Goal: Information Seeking & Learning: Learn about a topic

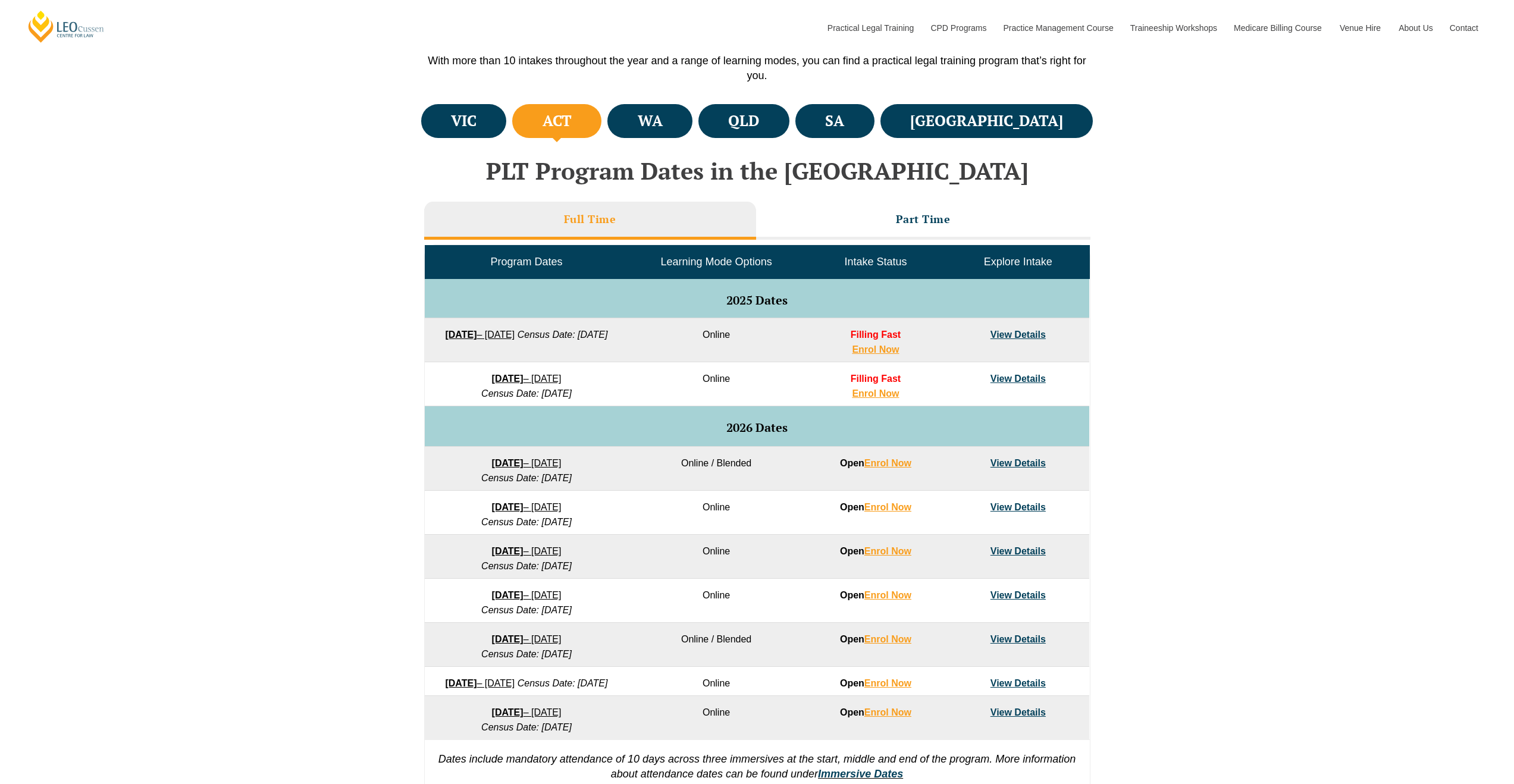
click at [1015, 263] on span "Explore Intake" at bounding box center [1018, 261] width 69 height 12
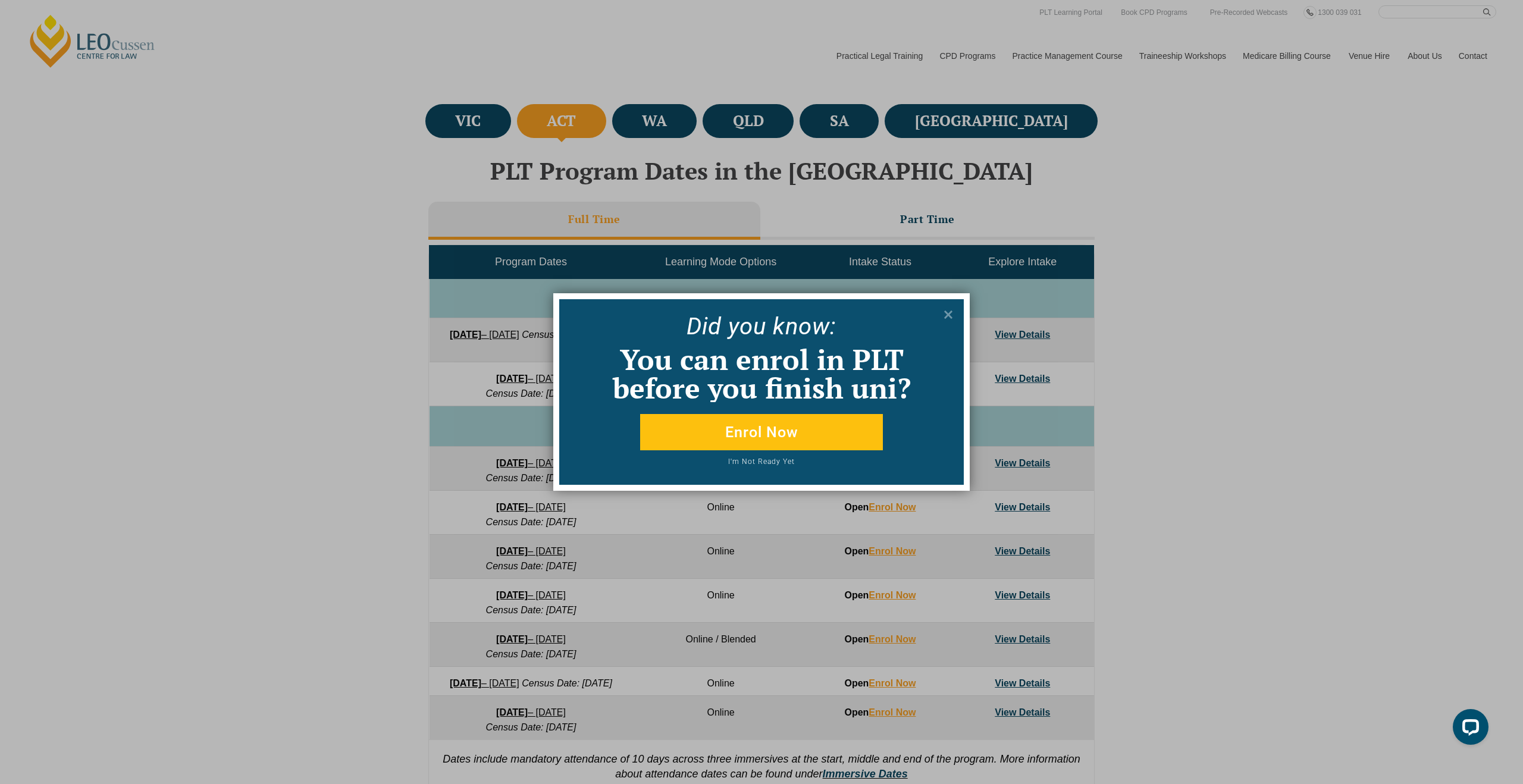
click at [1215, 608] on div "Did yo u know: You can enrol in PLT before you finish uni? Enrol Now I'm Not Re…" at bounding box center [761, 392] width 1523 height 784
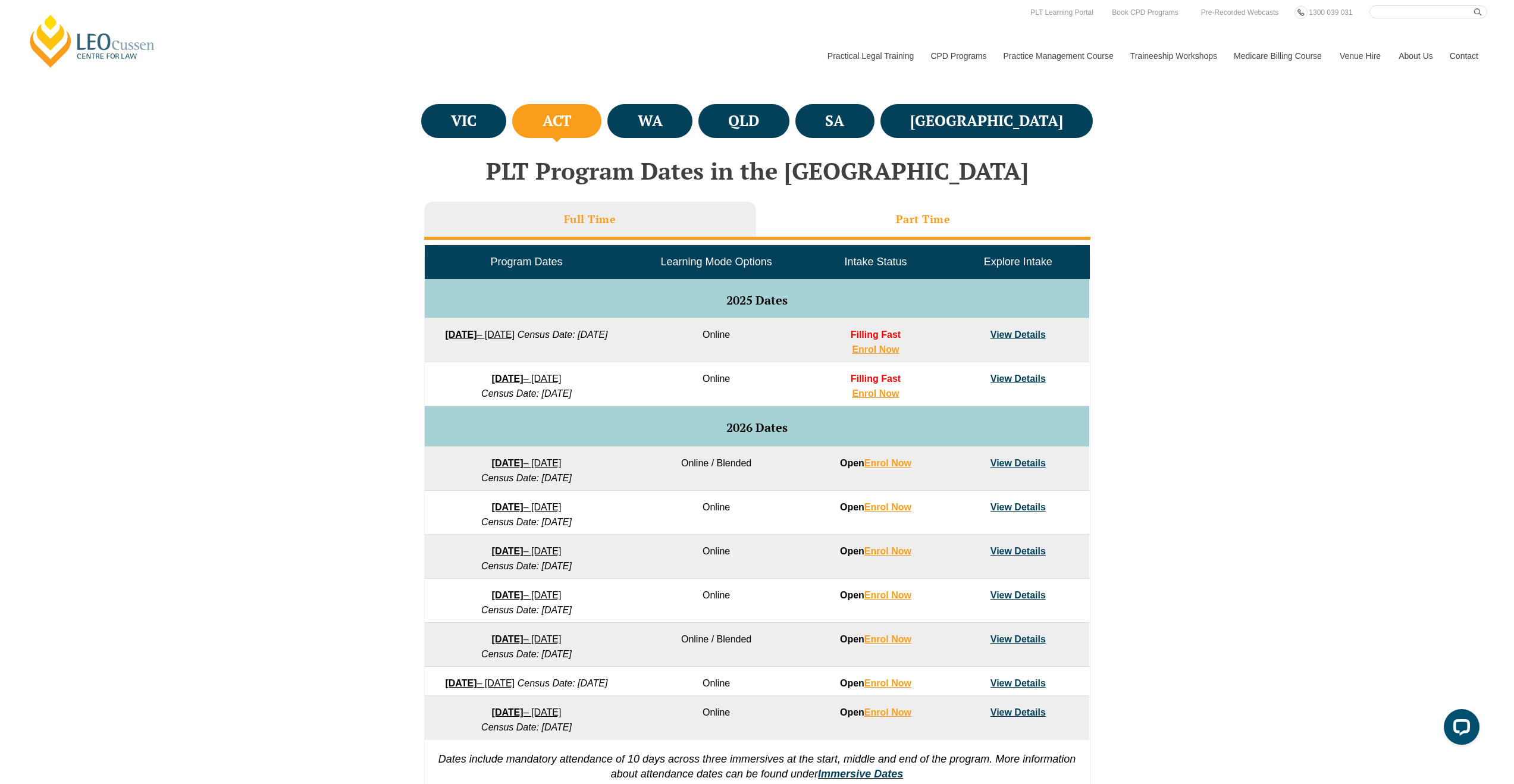
click at [925, 227] on li "Part Time" at bounding box center [923, 221] width 334 height 38
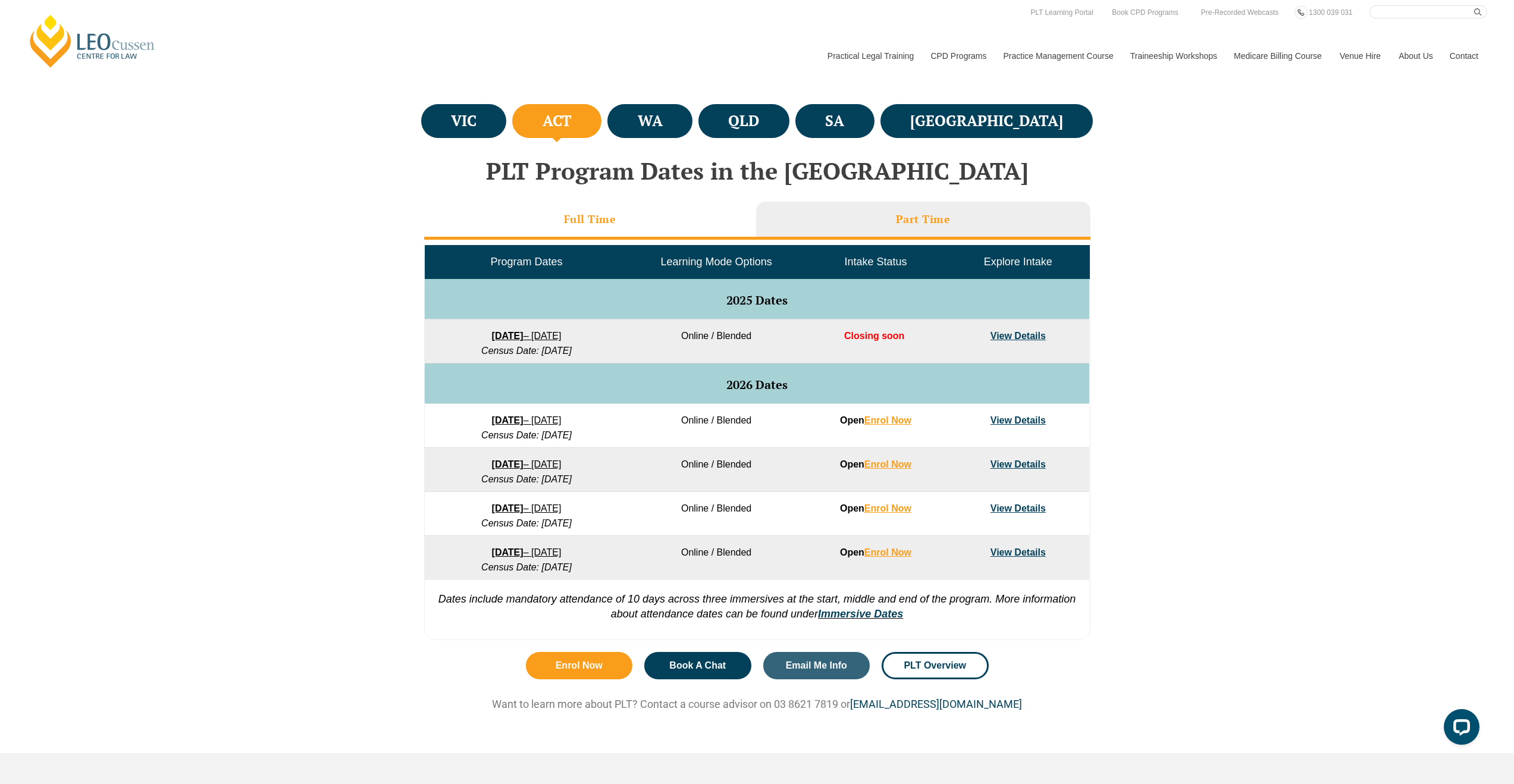
click at [648, 209] on li "Full Time" at bounding box center [590, 221] width 332 height 38
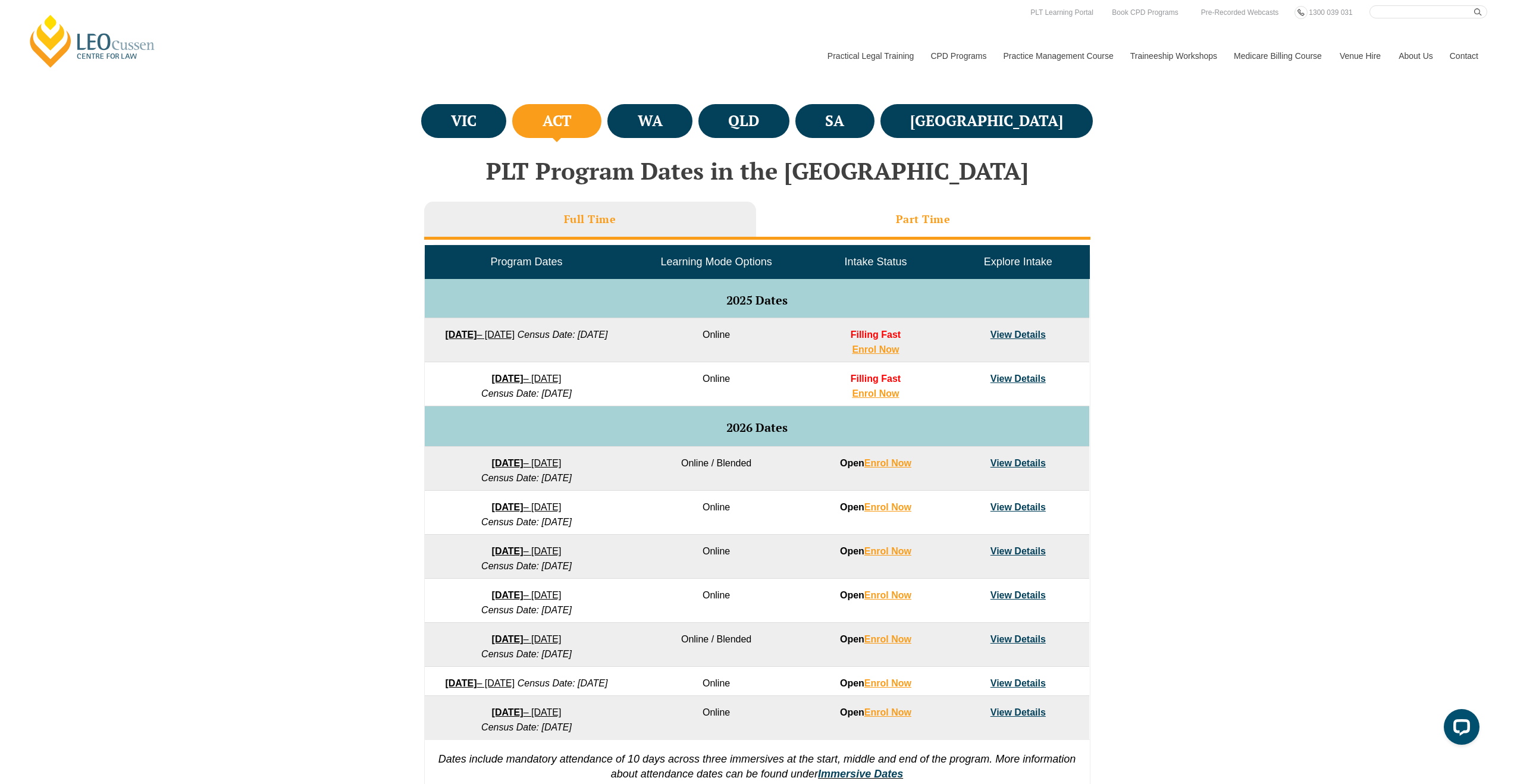
click at [931, 226] on h3 "Part Time" at bounding box center [923, 219] width 55 height 14
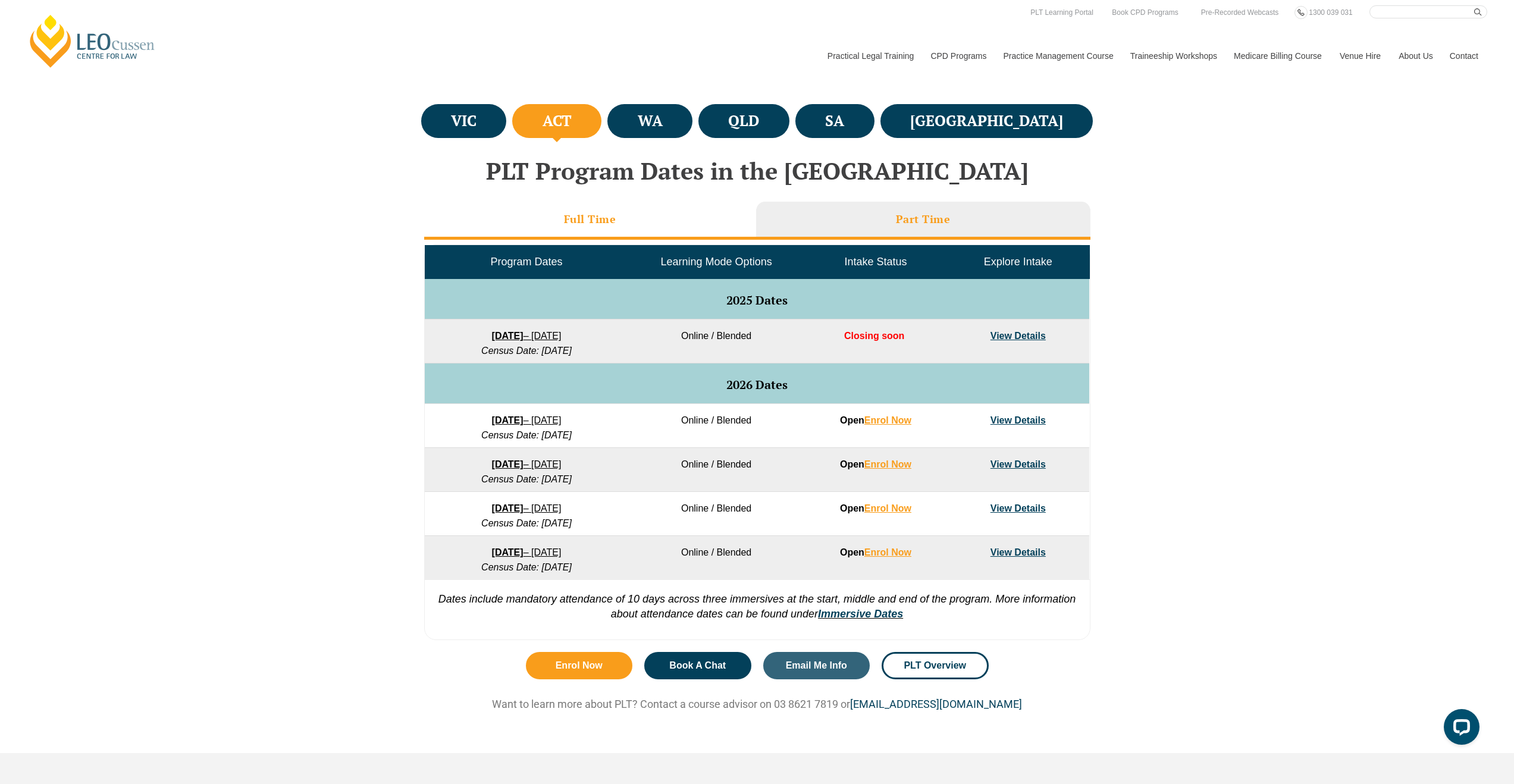
click at [663, 221] on li "Full Time" at bounding box center [590, 221] width 332 height 38
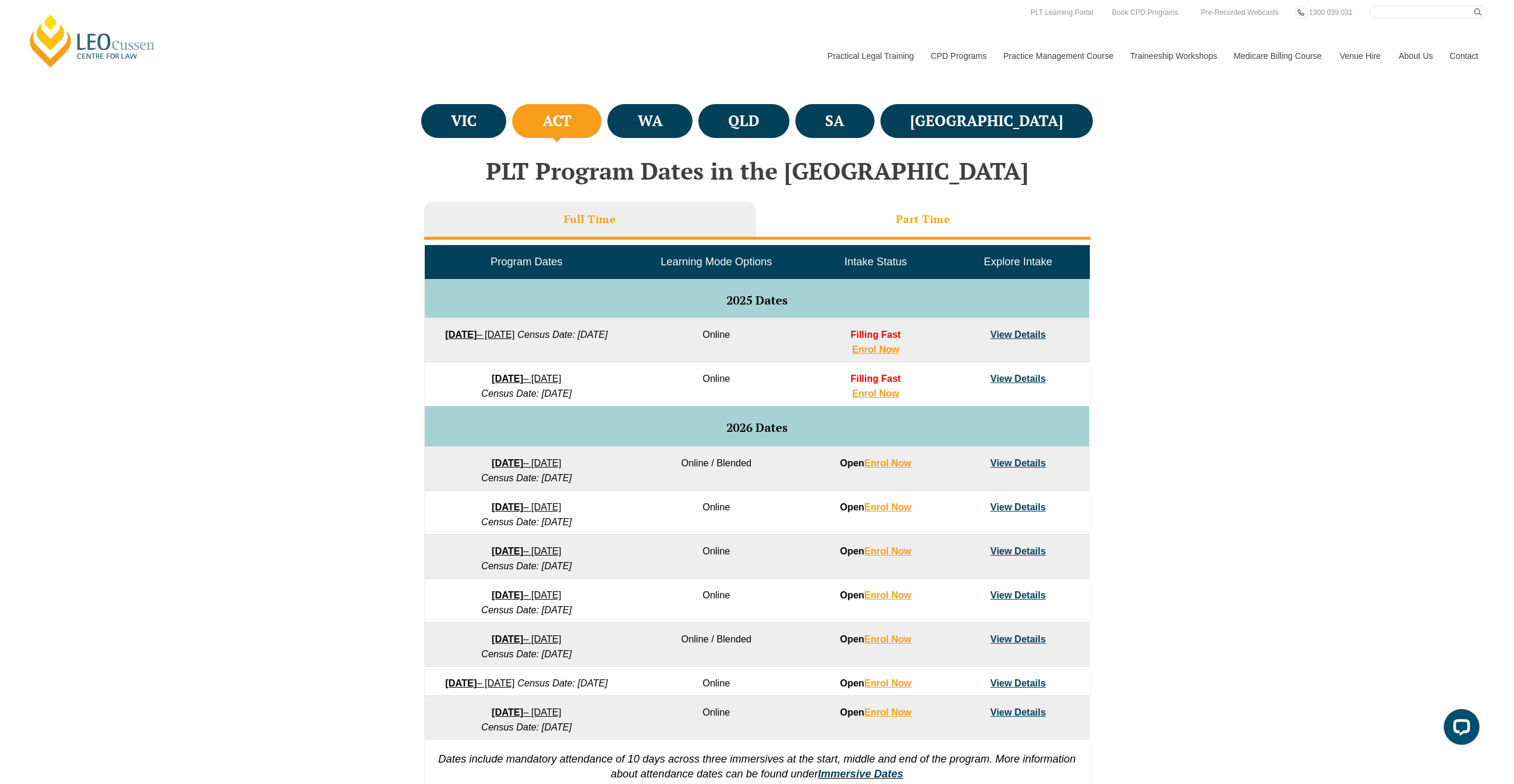
click at [921, 216] on h3 "Part Time" at bounding box center [923, 219] width 55 height 14
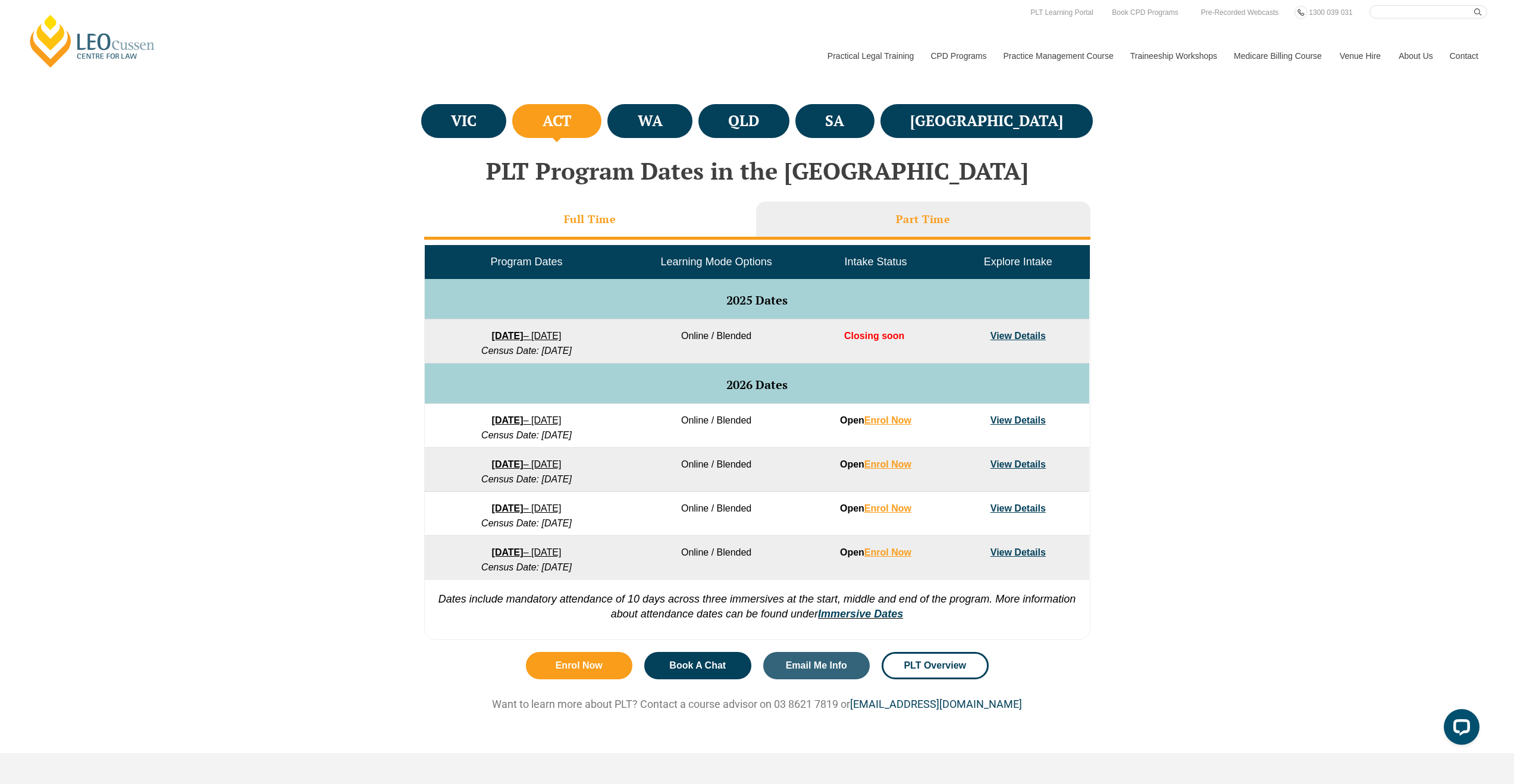
click at [618, 229] on li "Full Time" at bounding box center [590, 221] width 332 height 38
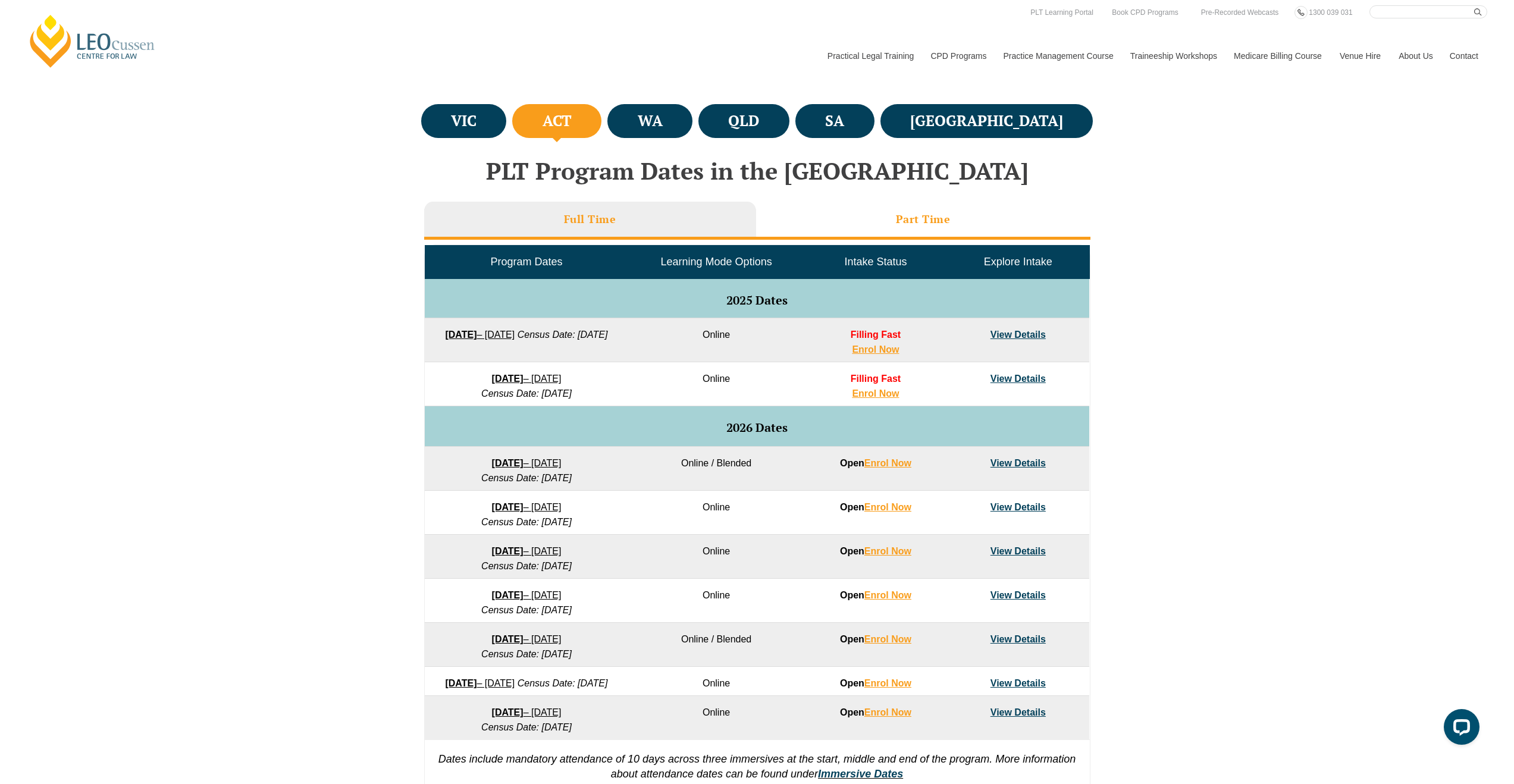
click at [936, 215] on h3 "Part Time" at bounding box center [923, 219] width 55 height 14
